Goal: Entertainment & Leisure: Consume media (video, audio)

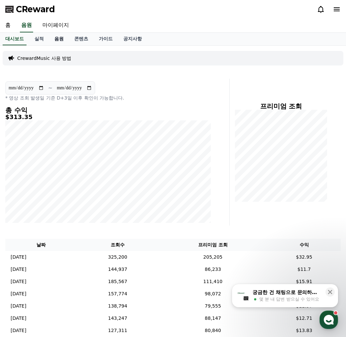
click at [58, 42] on link "음원" at bounding box center [59, 39] width 20 height 13
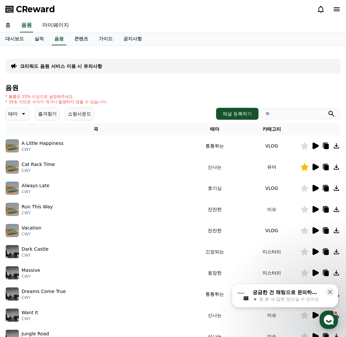
click at [47, 113] on button "즐겨찾기" at bounding box center [47, 113] width 24 height 13
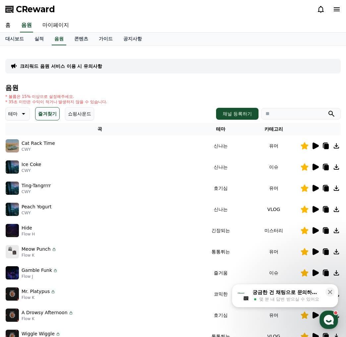
click at [315, 187] on icon at bounding box center [315, 188] width 6 height 7
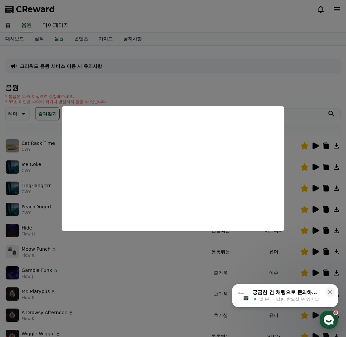
click at [249, 38] on button "close modal" at bounding box center [173, 168] width 346 height 337
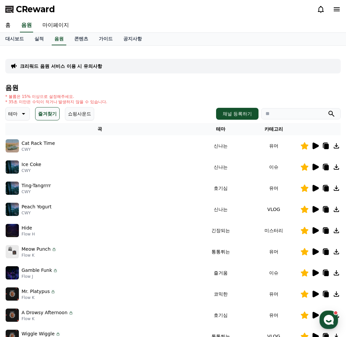
click at [317, 189] on icon at bounding box center [315, 188] width 6 height 7
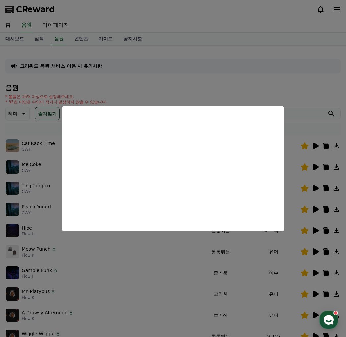
click at [138, 315] on button "close modal" at bounding box center [173, 168] width 346 height 337
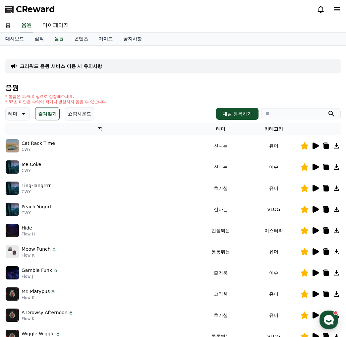
click at [325, 188] on icon at bounding box center [326, 188] width 5 height 5
click at [141, 66] on div "크리워드 음원 서비스 이용 시 유의사항" at bounding box center [172, 66] width 335 height 15
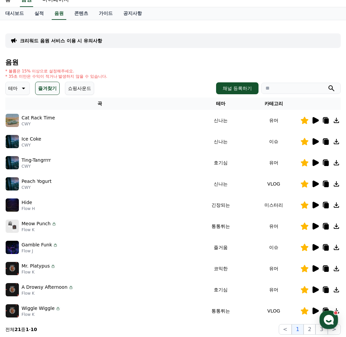
scroll to position [66, 0]
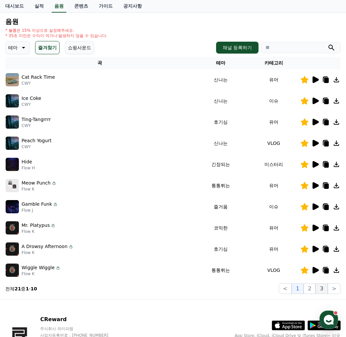
click at [319, 291] on button "3" at bounding box center [321, 289] width 12 height 11
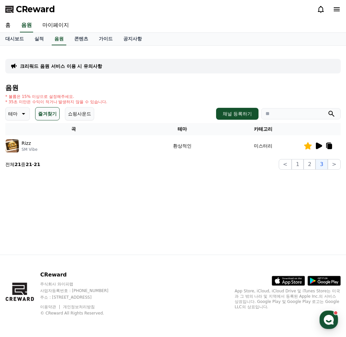
click at [311, 291] on p "App Store, iCloud, iCloud Drive 및 iTunes Store는 미국과 그 밖의 나라 및 지역에서 등록된 Apple In…" at bounding box center [287, 299] width 106 height 21
click at [315, 165] on button "2" at bounding box center [309, 164] width 12 height 11
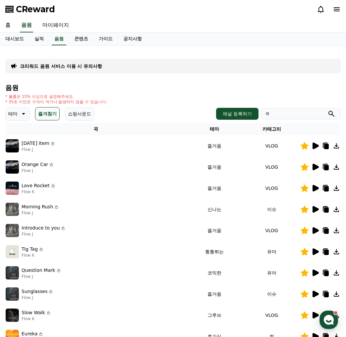
click at [312, 165] on icon at bounding box center [315, 167] width 6 height 7
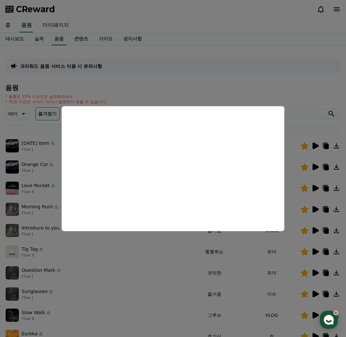
click at [155, 249] on button "close modal" at bounding box center [173, 168] width 346 height 337
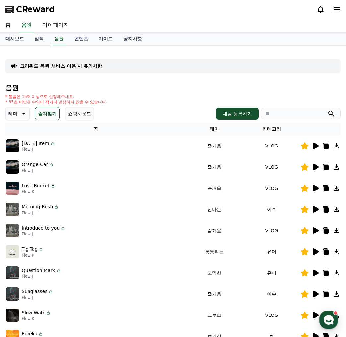
click at [315, 142] on icon at bounding box center [315, 146] width 8 height 8
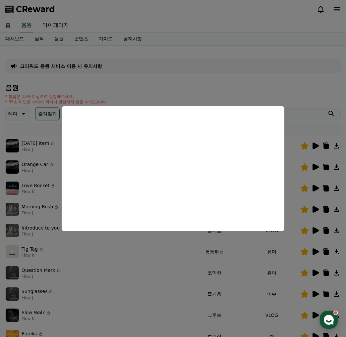
click at [313, 274] on button "close modal" at bounding box center [173, 168] width 346 height 337
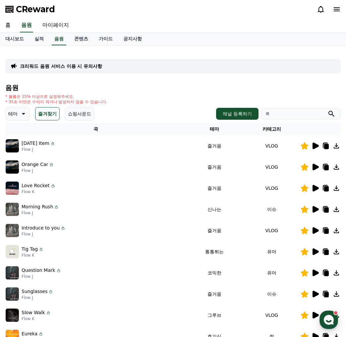
click at [314, 274] on icon at bounding box center [315, 273] width 6 height 7
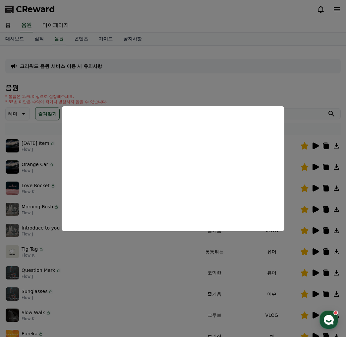
click at [196, 263] on button "close modal" at bounding box center [173, 168] width 346 height 337
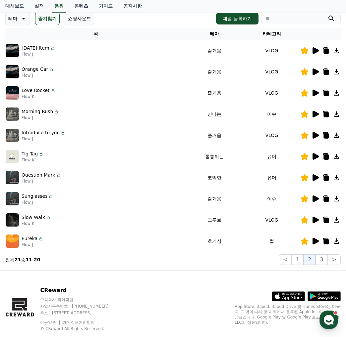
scroll to position [99, 0]
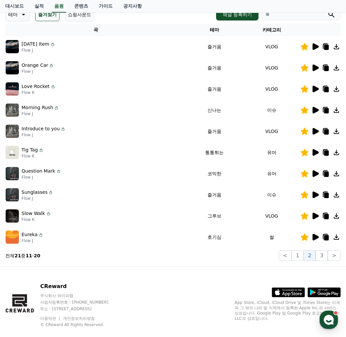
click at [313, 239] on icon at bounding box center [315, 237] width 6 height 7
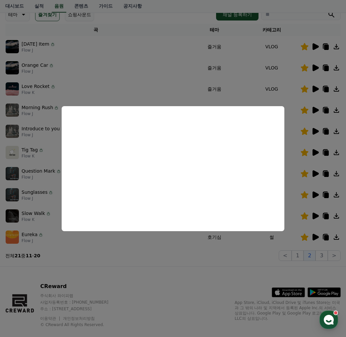
click at [190, 275] on button "close modal" at bounding box center [173, 168] width 346 height 337
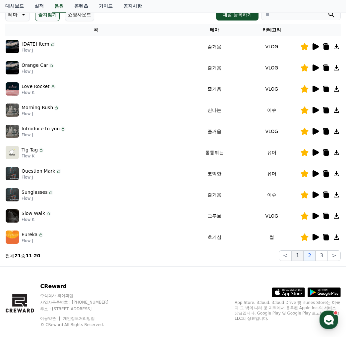
click at [297, 256] on button "1" at bounding box center [297, 256] width 12 height 11
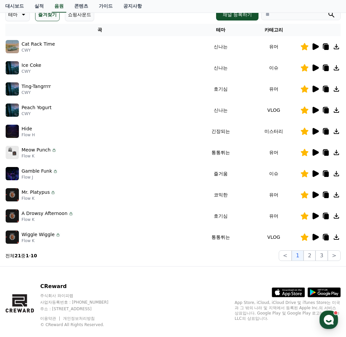
click at [315, 87] on icon at bounding box center [315, 89] width 8 height 8
